Goal: Book appointment/travel/reservation

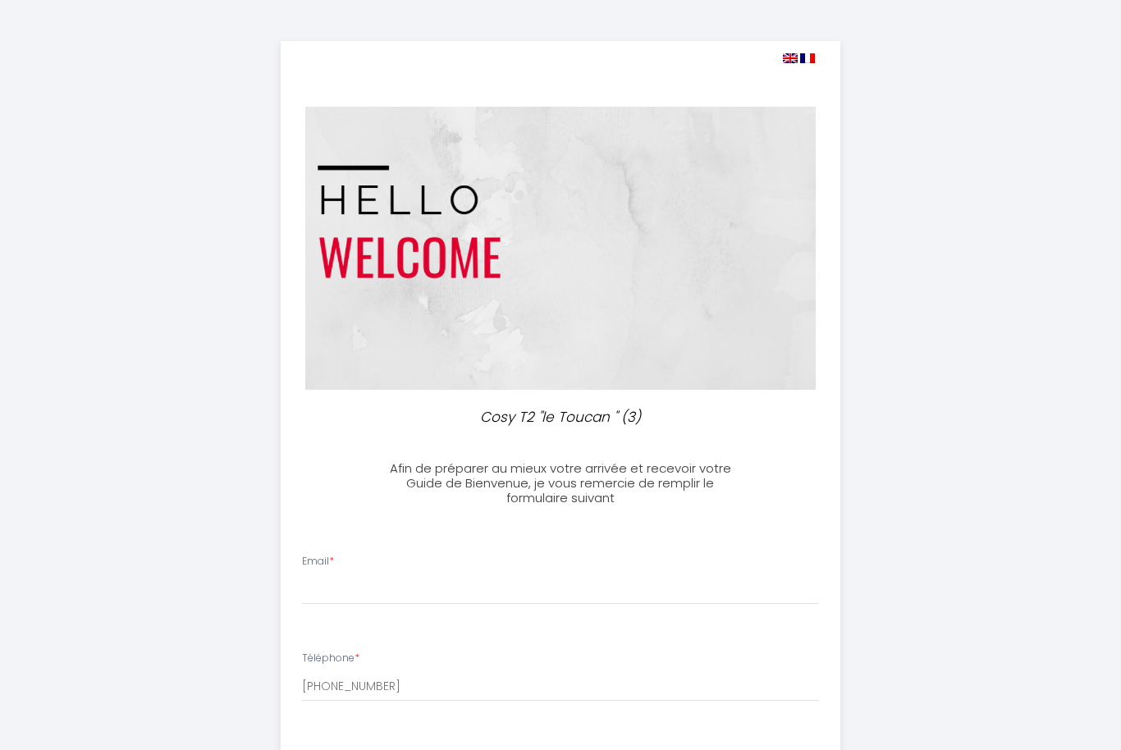
select select
click at [407, 577] on input "Email *" at bounding box center [561, 590] width 518 height 30
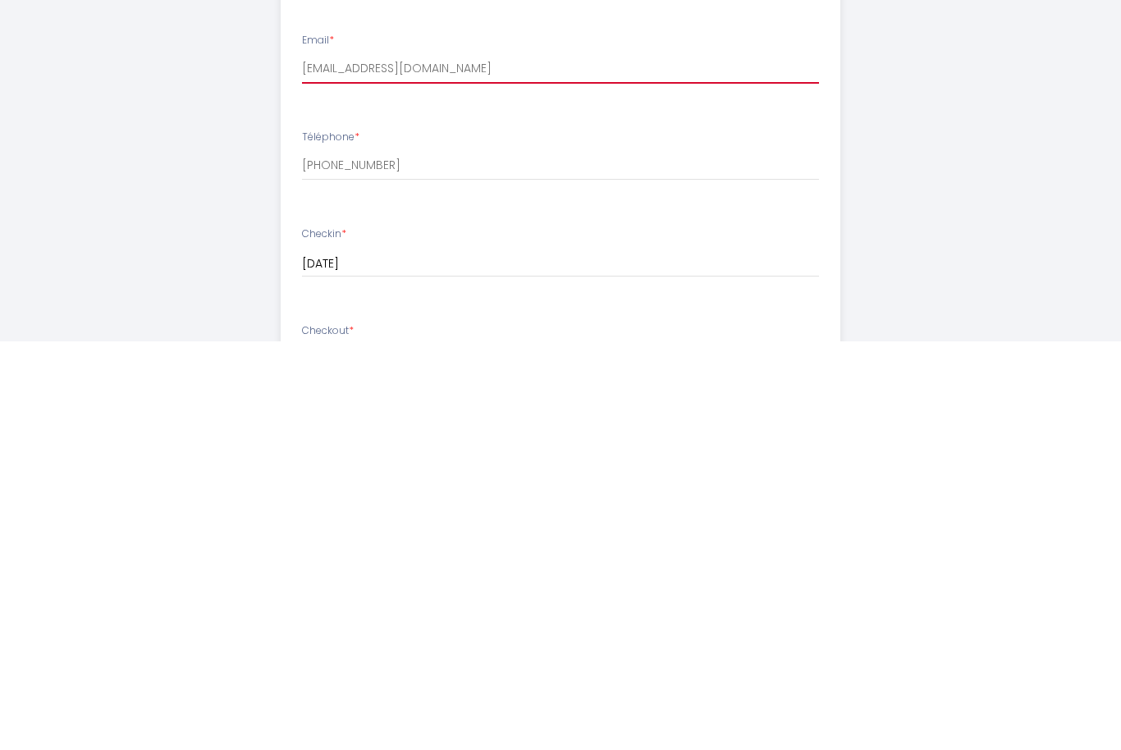
scroll to position [113, 0]
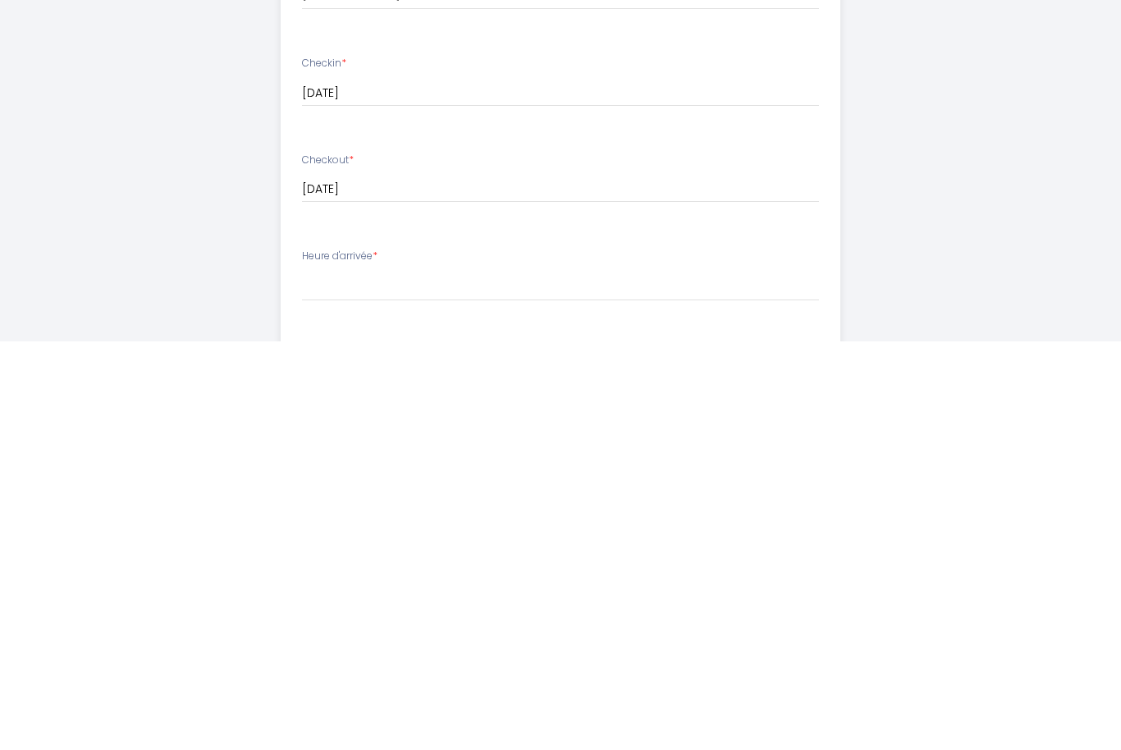
type input "[EMAIL_ADDRESS][DOMAIN_NAME]"
click at [364, 679] on select "14:00 14:30 15:00 15:30 16:00 16:30 17:00 17:30 18:00 18:30 19:00 19:30 20:00 2…" at bounding box center [561, 694] width 518 height 31
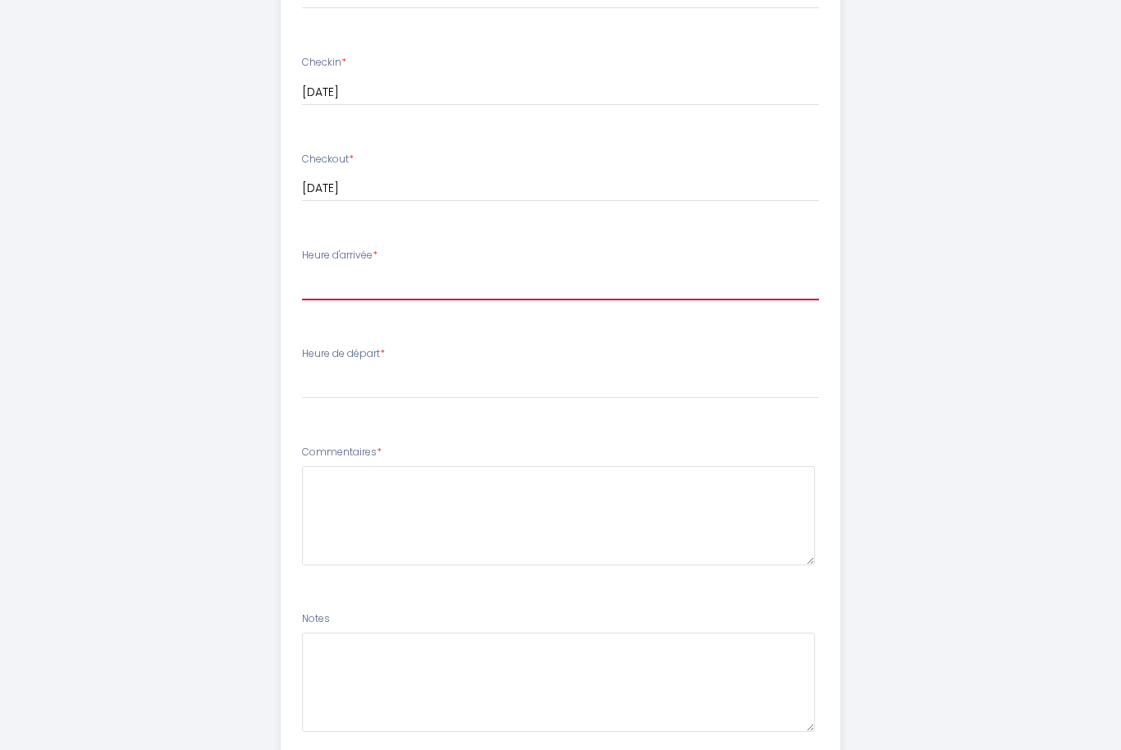
select select "14:00"
click at [401, 357] on div "Heure de départ * 00:00 00:30 01:00 01:30 02:00 02:30 03:00 03:30 04:00 04:30 0…" at bounding box center [561, 372] width 518 height 53
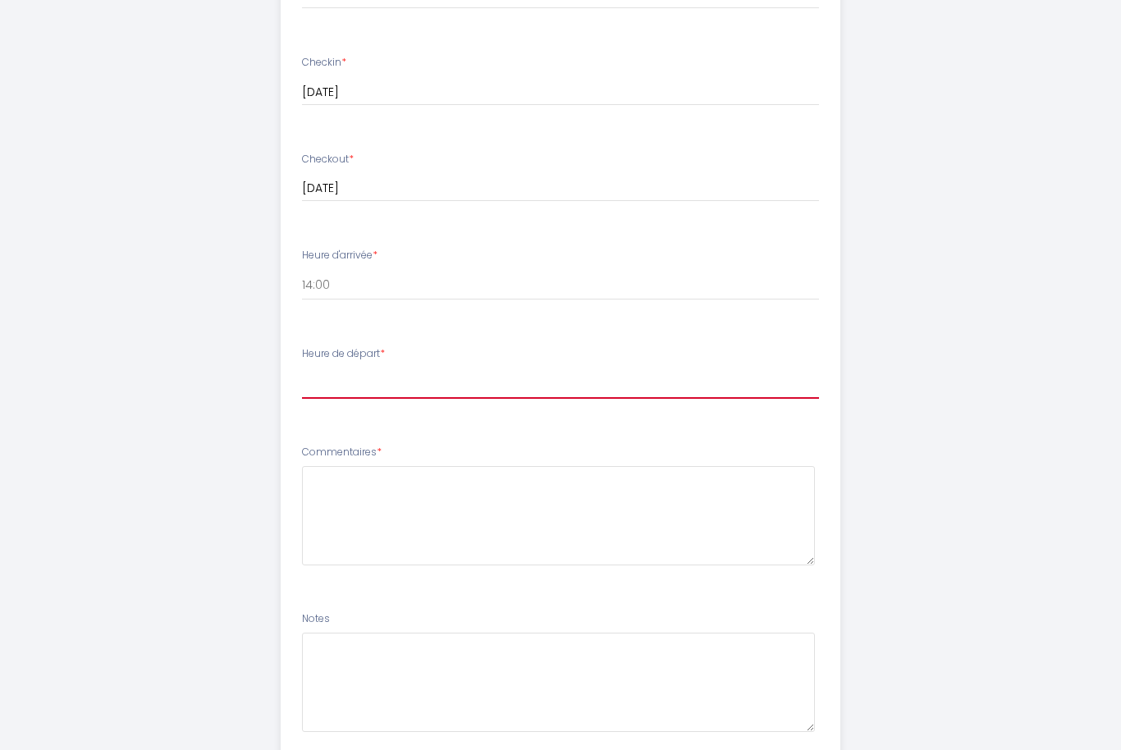
click at [417, 368] on select "00:00 00:30 01:00 01:30 02:00 02:30 03:00 03:30 04:00 04:30 05:00 05:30 06:00 0…" at bounding box center [561, 383] width 518 height 31
select select "10:00"
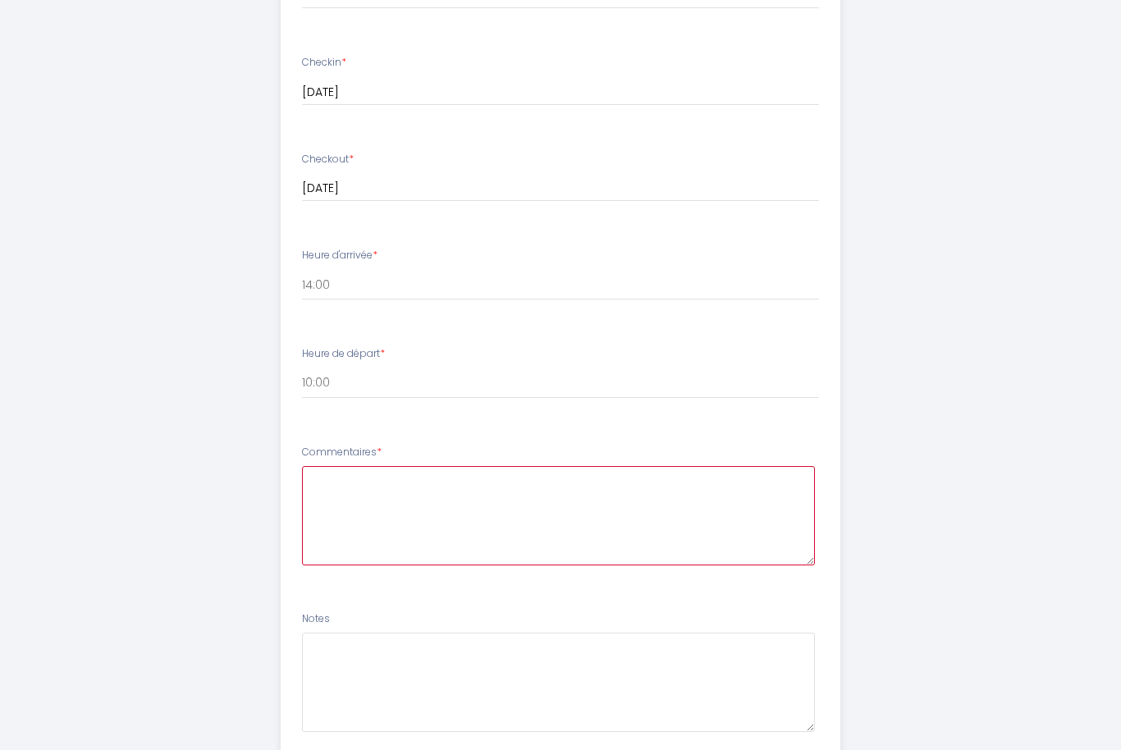
click at [350, 480] on textarea at bounding box center [559, 515] width 514 height 99
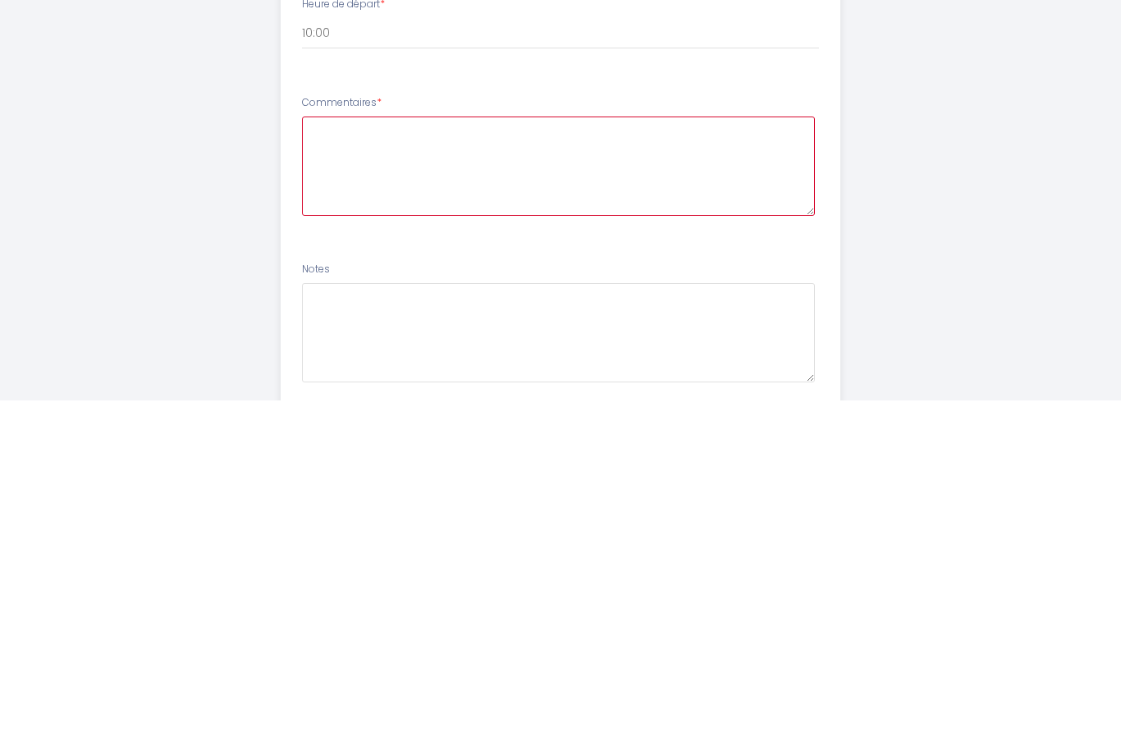
scroll to position [808, 0]
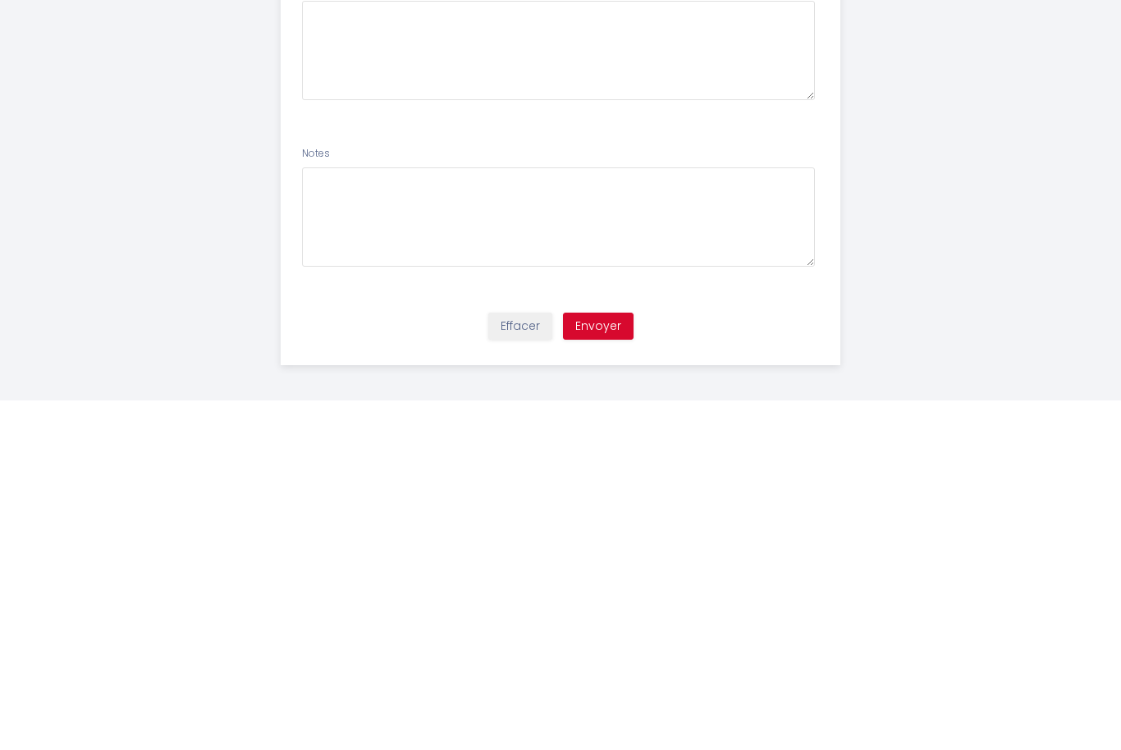
click at [606, 663] on button "Envoyer" at bounding box center [598, 677] width 71 height 28
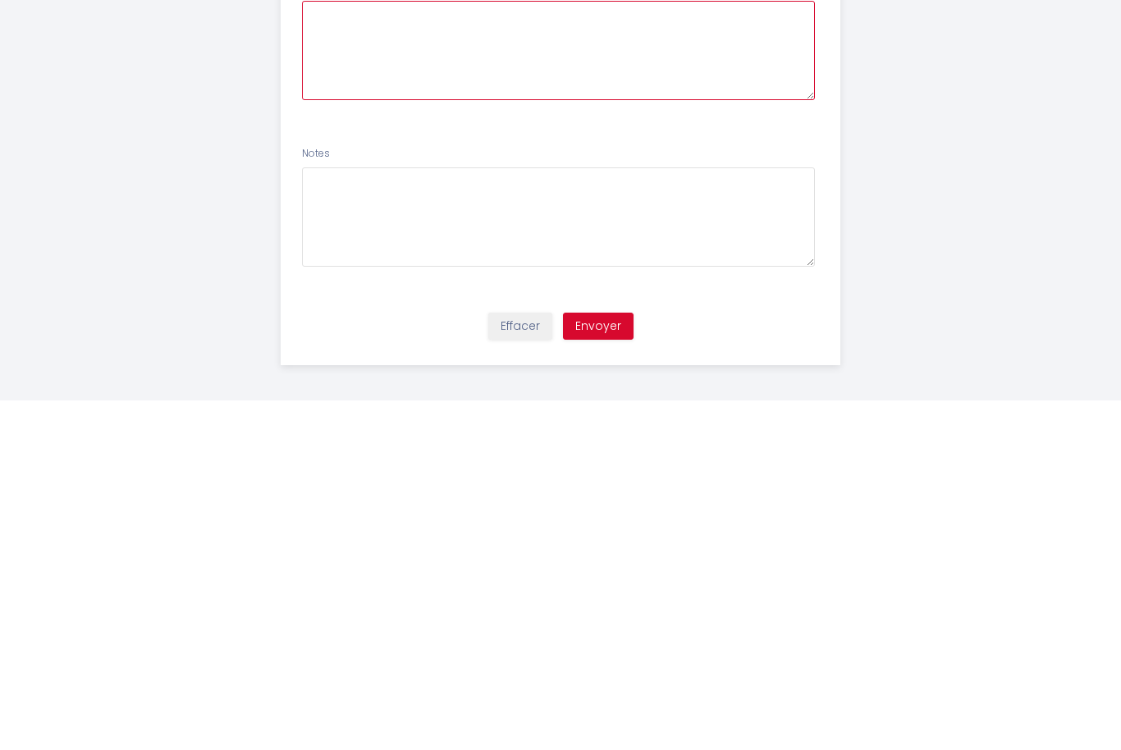
click at [383, 351] on textarea at bounding box center [559, 400] width 514 height 99
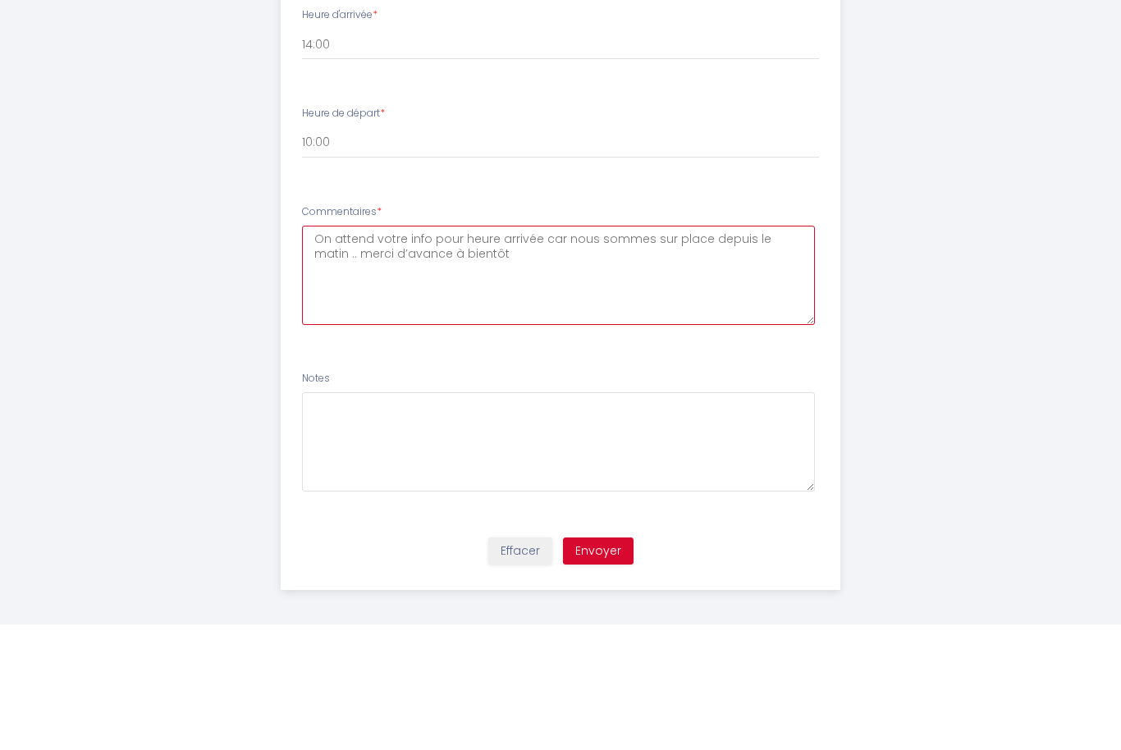
type textarea "On attend votre info pour heure arrivée car nous sommes sur place depuis le mat…"
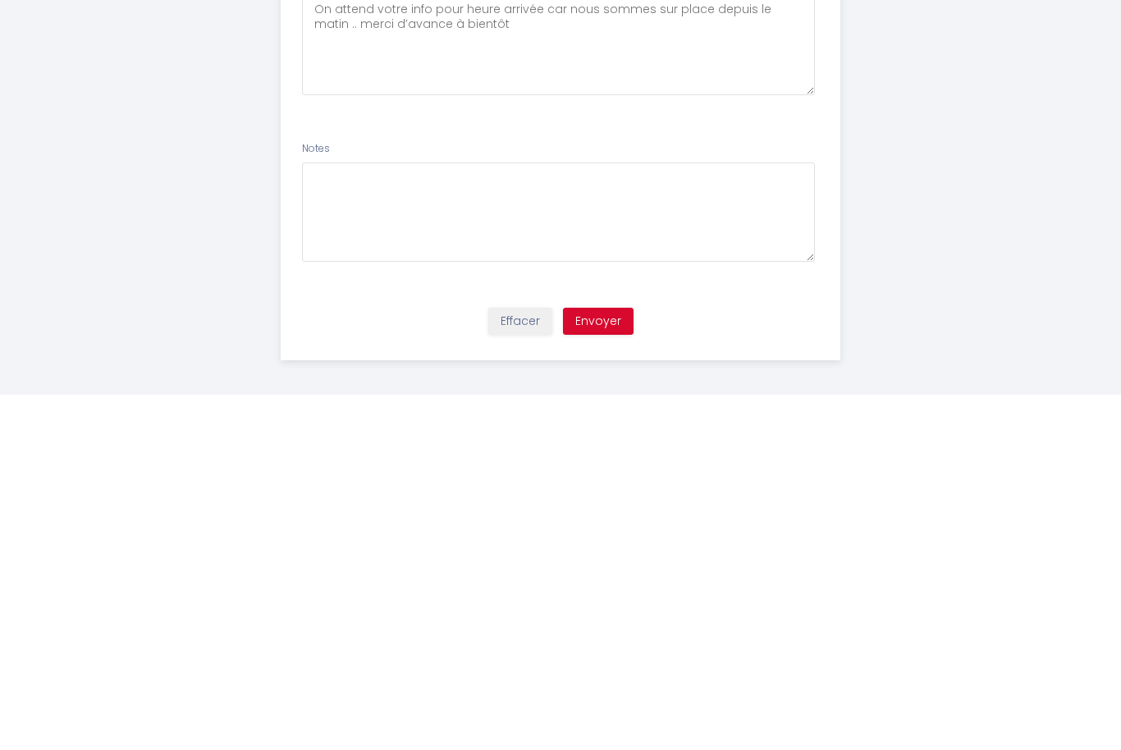
click at [610, 663] on button "Envoyer" at bounding box center [598, 677] width 71 height 28
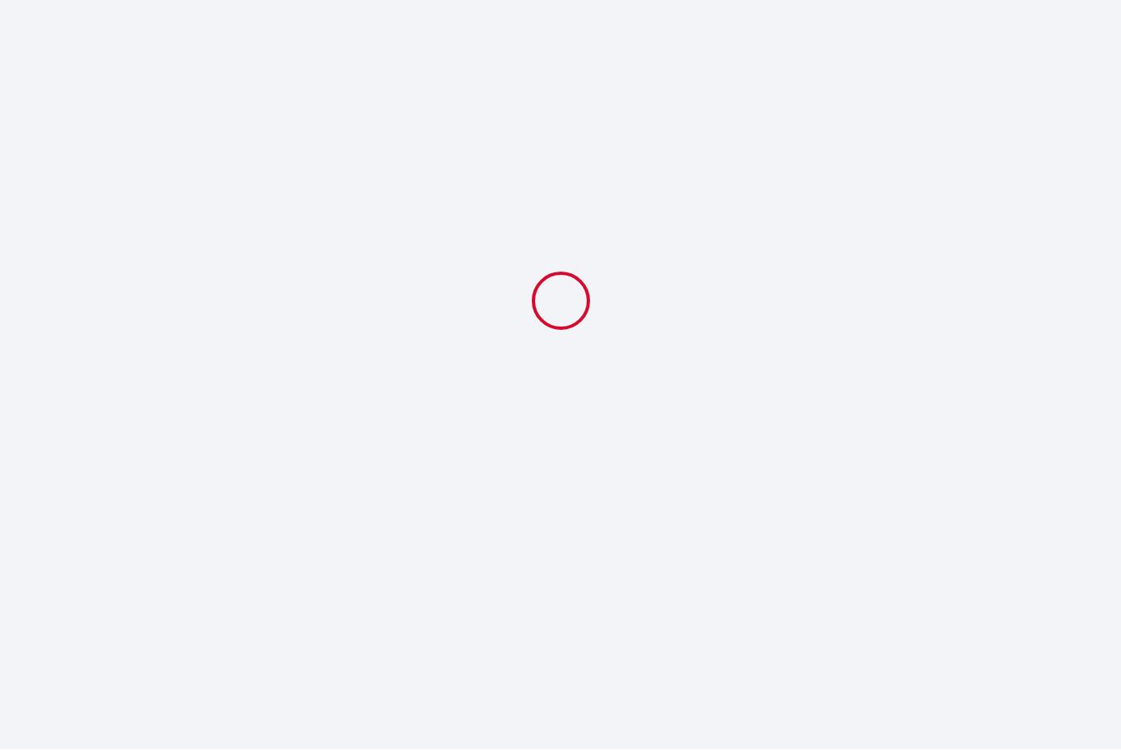
select select "10:00"
